Goal: Find specific page/section: Find specific page/section

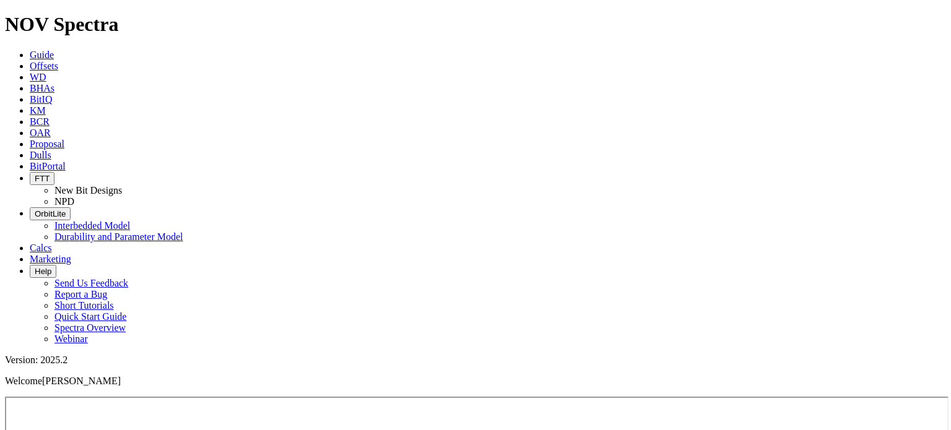
click at [51, 150] on span "Dulls" at bounding box center [41, 155] width 22 height 11
type input "A306559"
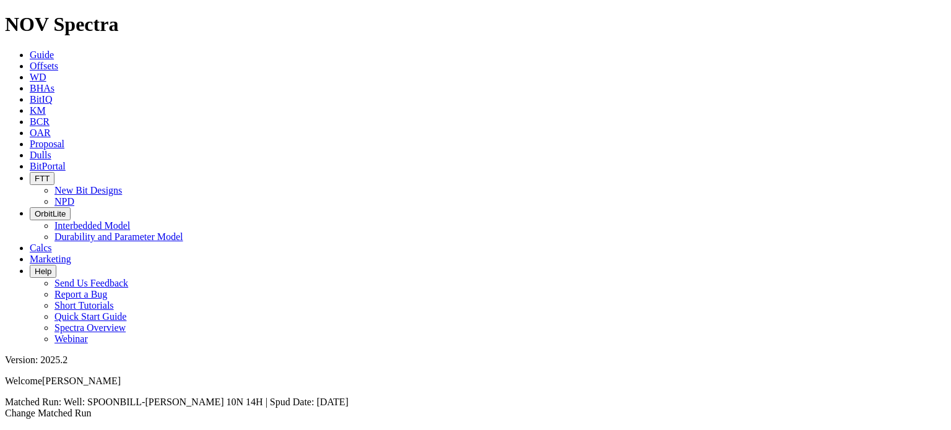
scroll to position [164, 0]
